Goal: Check status: Check status

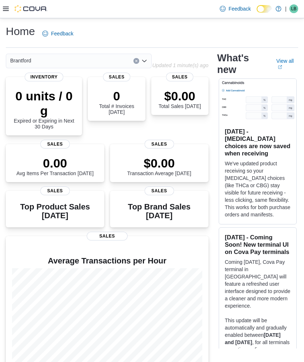
click at [5, 11] on icon at bounding box center [6, 9] width 6 height 6
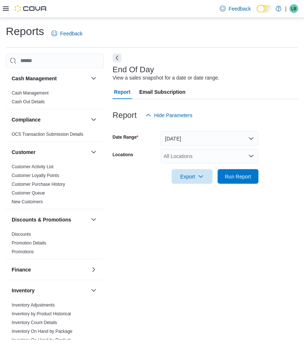
click at [185, 131] on button "[DATE]" at bounding box center [210, 138] width 98 height 15
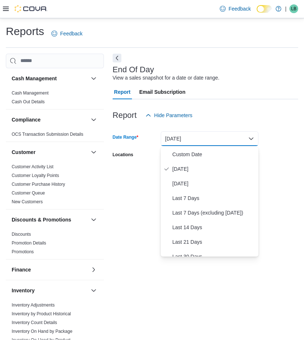
click at [192, 179] on span "[DATE]" at bounding box center [213, 183] width 83 height 9
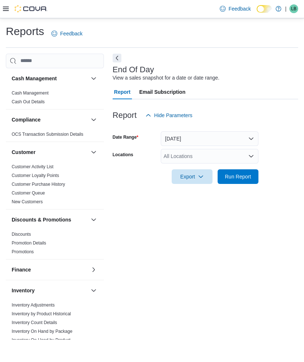
click at [180, 149] on div "All Locations" at bounding box center [210, 156] width 98 height 15
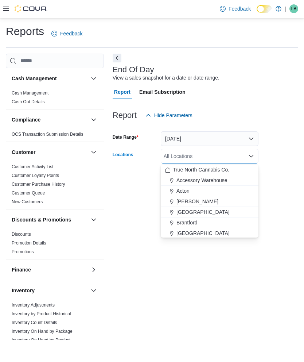
click at [194, 219] on span "Brantford" at bounding box center [186, 222] width 21 height 7
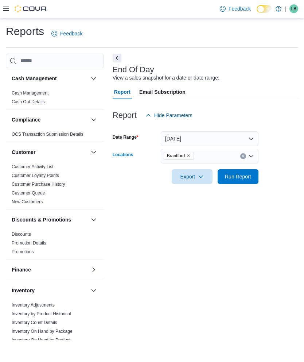
click at [292, 184] on div at bounding box center [206, 188] width 186 height 9
click at [237, 173] on span "Run Report" at bounding box center [238, 176] width 26 height 7
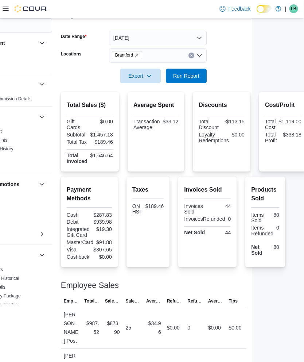
scroll to position [101, 55]
